Goal: Find specific page/section: Find specific page/section

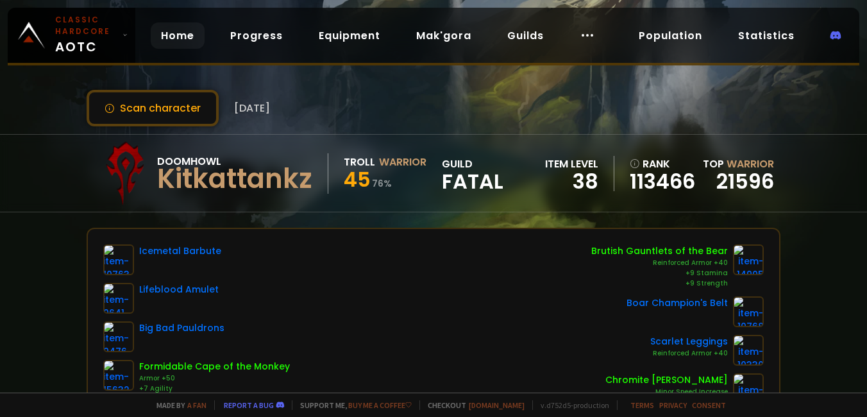
click at [175, 34] on link "Home" at bounding box center [178, 35] width 54 height 26
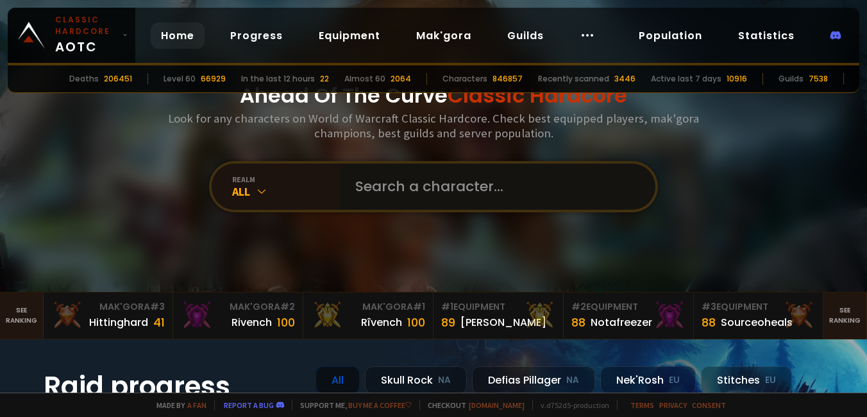
click at [401, 189] on input "text" at bounding box center [494, 187] width 293 height 46
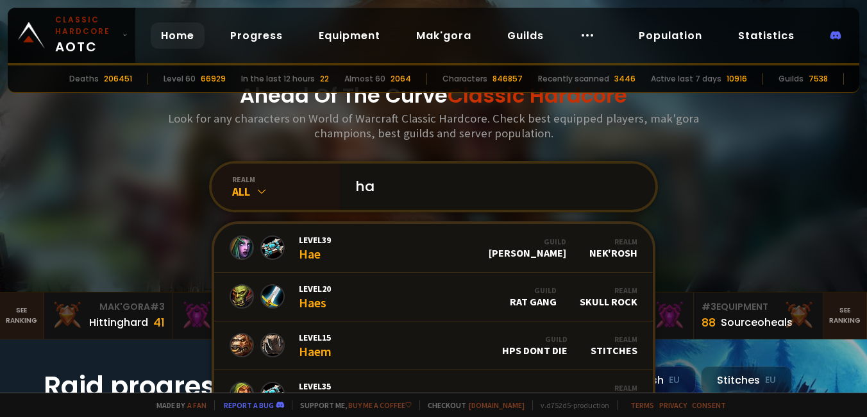
type input "h"
type input "heybae"
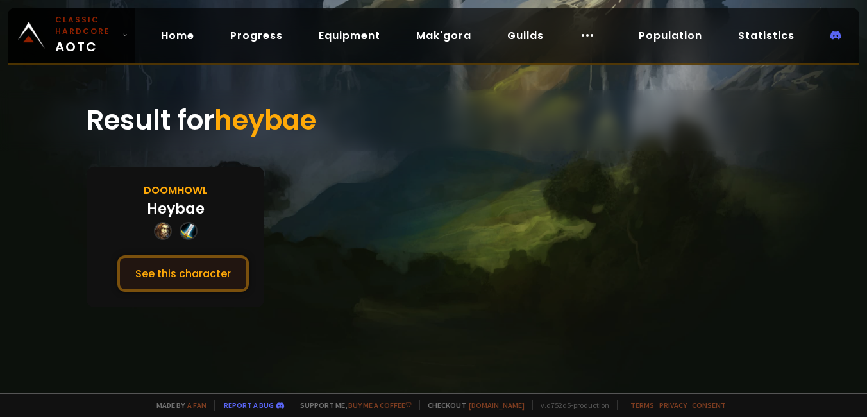
click at [195, 266] on button "See this character" at bounding box center [183, 273] width 132 height 37
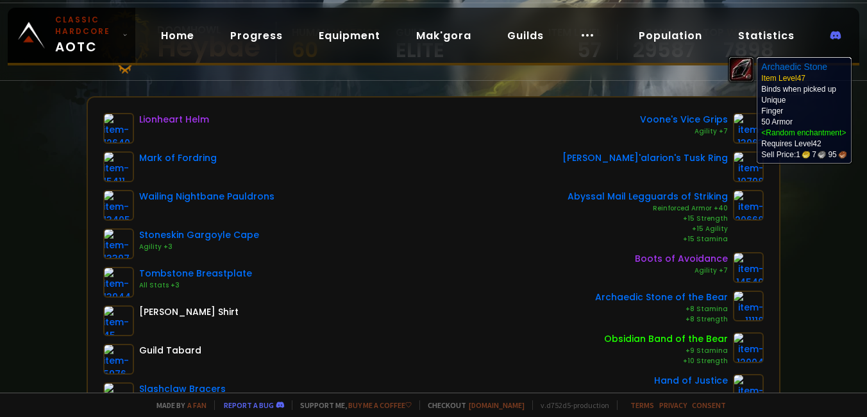
scroll to position [128, 0]
